Goal: Communication & Community: Answer question/provide support

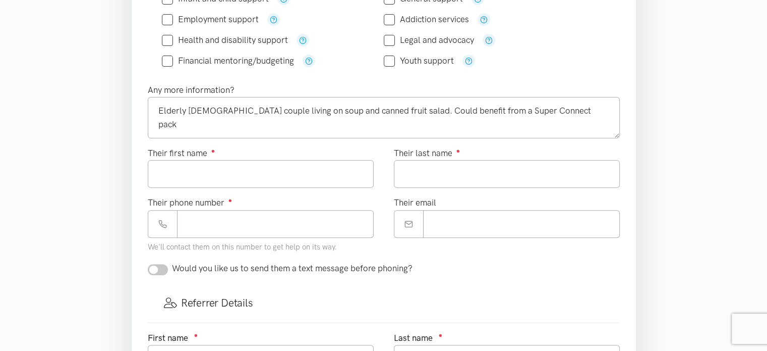
type textarea "Elderly [DEMOGRAPHIC_DATA] couple living on soup and canned fruit salad. Could …"
click at [175, 173] on input "Their first name ●" at bounding box center [261, 174] width 226 height 28
type input "**********"
click at [409, 166] on input "Their last name ●" at bounding box center [507, 174] width 226 height 28
type input "********"
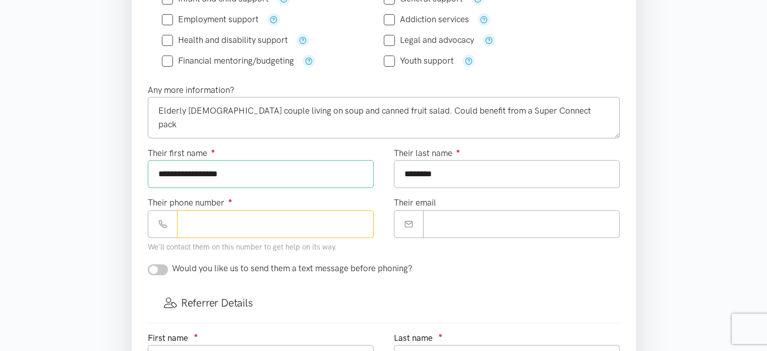
click at [223, 228] on input "Their phone number ●" at bounding box center [275, 224] width 197 height 28
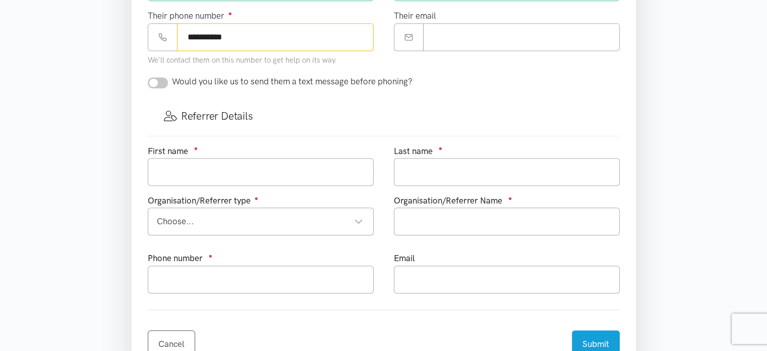
scroll to position [490, 0]
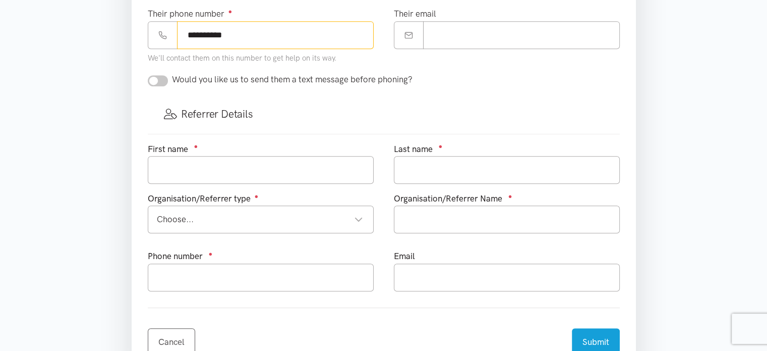
type input "**********"
click at [306, 176] on input "text" at bounding box center [261, 170] width 226 height 28
type input "Melanie"
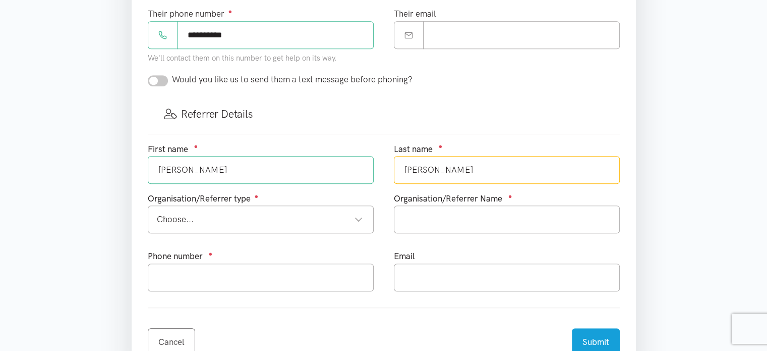
click at [226, 224] on div "Choose..." at bounding box center [260, 219] width 206 height 14
type input "Dickinson"
click at [436, 218] on input "text" at bounding box center [507, 219] width 226 height 28
type input "Te Whare Kokonga"
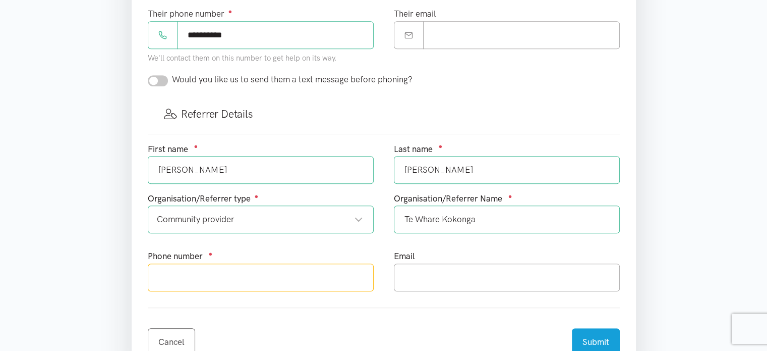
click at [230, 277] on input "text" at bounding box center [261, 277] width 226 height 28
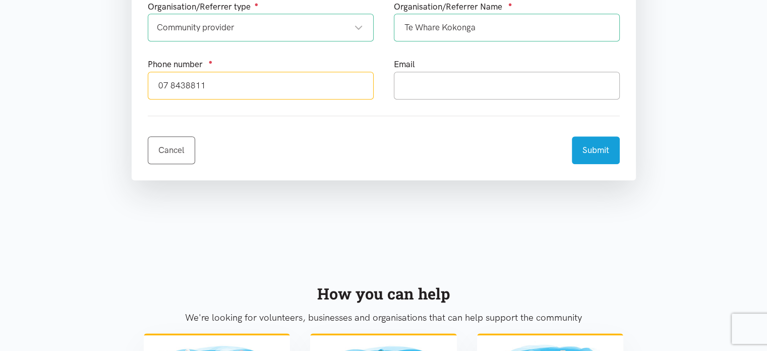
scroll to position [676, 0]
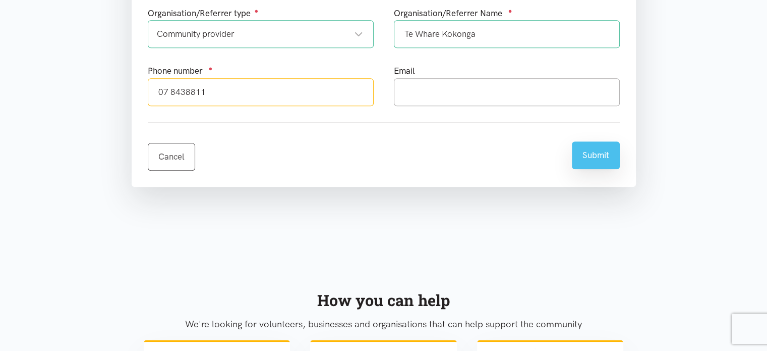
type input "07 8438811"
click at [597, 149] on button "Submit" at bounding box center [596, 155] width 48 height 28
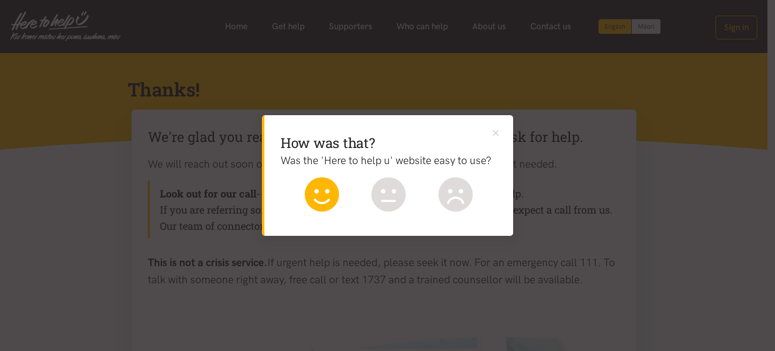
click at [316, 199] on icon at bounding box center [322, 194] width 34 height 34
